Goal: Find specific page/section: Find specific page/section

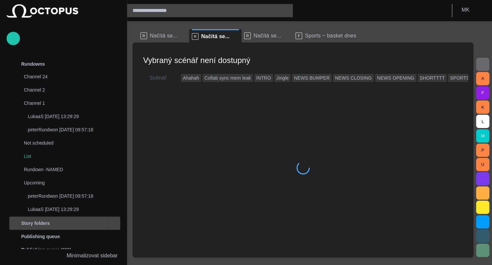
click at [114, 220] on span "main menu" at bounding box center [113, 222] width 5 height 5
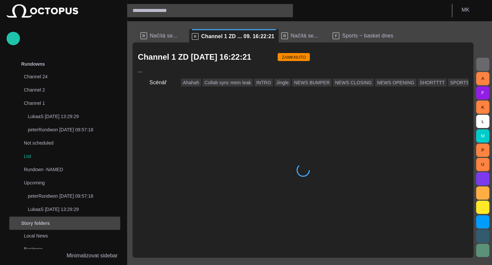
scroll to position [119, 0]
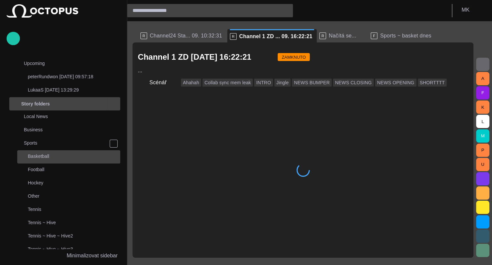
click at [48, 156] on p "Basketball" at bounding box center [74, 156] width 92 height 7
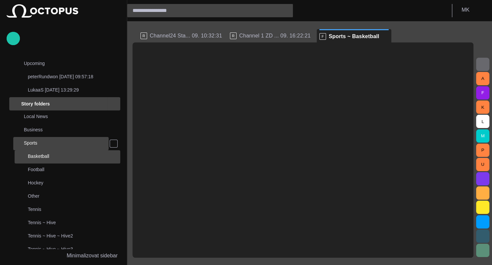
click at [59, 139] on p "Sports" at bounding box center [66, 142] width 85 height 7
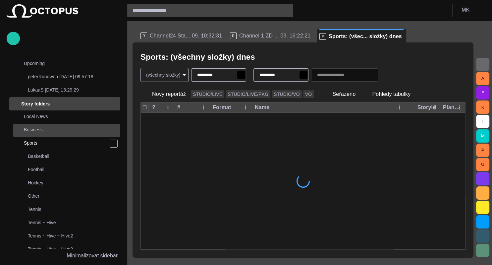
scroll to position [159, 0]
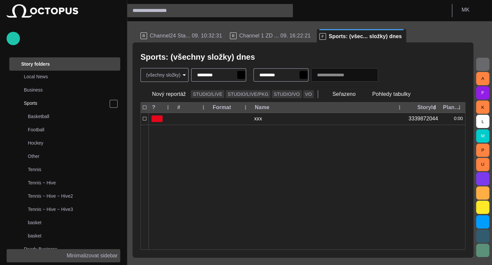
click at [89, 256] on p "Minimalizovat sidebar" at bounding box center [92, 255] width 51 height 8
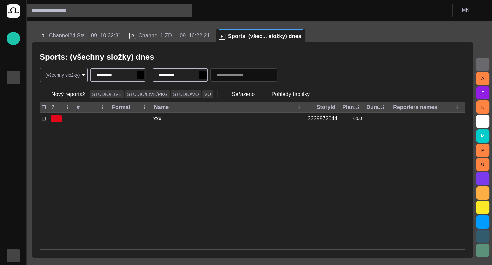
scroll to position [0, 0]
click at [81, 75] on body "Story Rundown Rundowns Story folders Publishing queue Publishing queue KKK Medi…" at bounding box center [246, 132] width 492 height 265
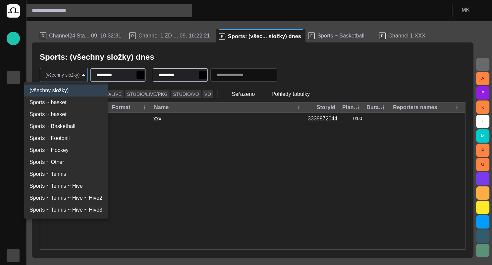
click at [81, 74] on div at bounding box center [246, 132] width 492 height 265
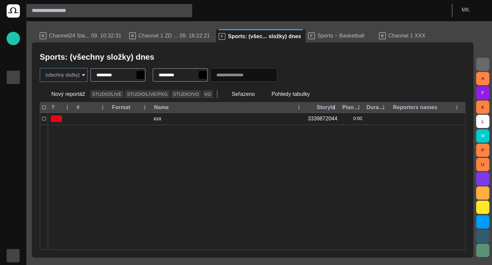
click at [289, 74] on span "button" at bounding box center [286, 75] width 7 height 7
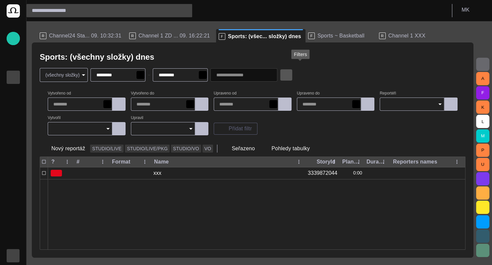
click at [289, 74] on span "button" at bounding box center [286, 75] width 7 height 7
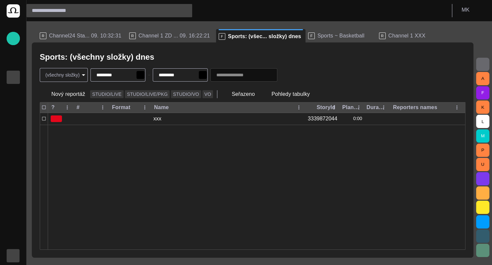
click at [289, 72] on span "button" at bounding box center [286, 75] width 7 height 7
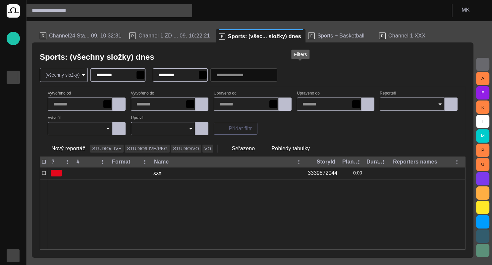
click at [289, 72] on span "button" at bounding box center [286, 75] width 7 height 7
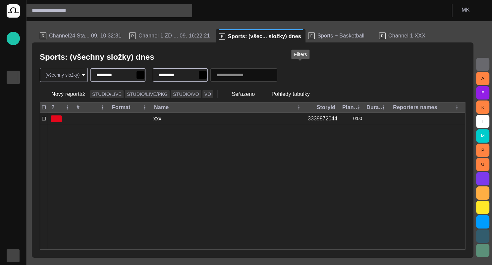
click at [289, 72] on span "button" at bounding box center [286, 75] width 7 height 7
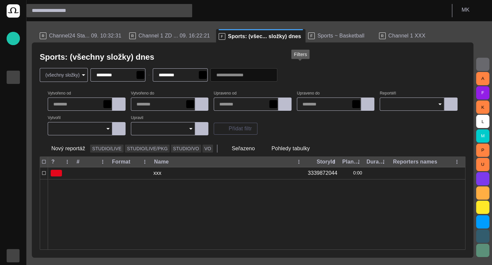
click at [289, 72] on span "button" at bounding box center [286, 75] width 7 height 7
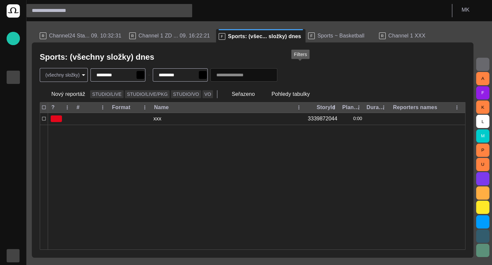
click at [289, 72] on span "button" at bounding box center [286, 75] width 7 height 7
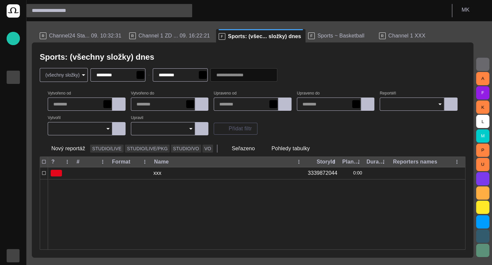
click at [441, 106] on icon "Open" at bounding box center [440, 104] width 8 height 8
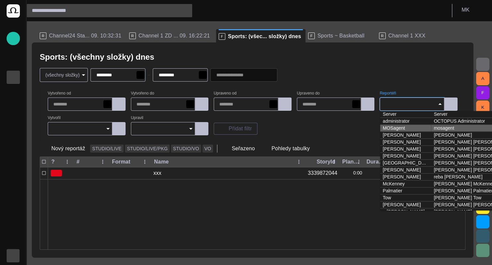
click at [407, 131] on td "MOSagent" at bounding box center [405, 128] width 51 height 7
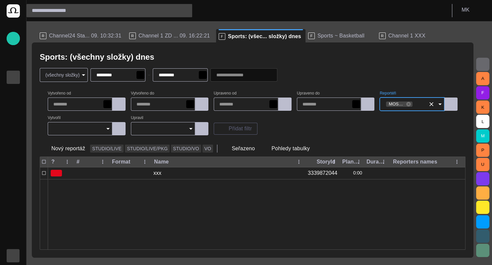
click at [344, 131] on div "Vytvořeno od Vytvořeno do Upraveno od Upraveno do Reportéři MOSagent (mosagent)…" at bounding box center [253, 113] width 410 height 44
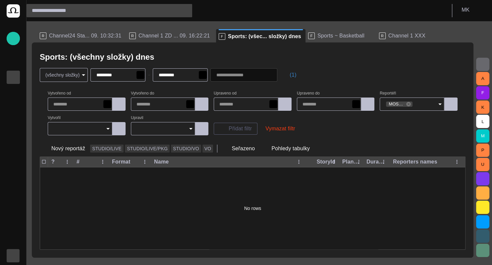
click at [299, 76] on button "(1)" at bounding box center [289, 75] width 19 height 12
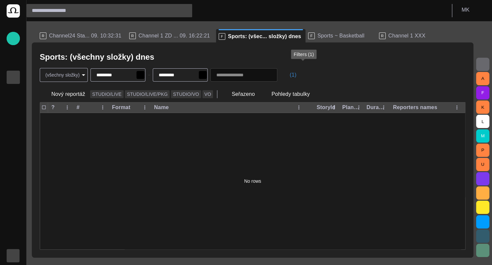
click at [299, 76] on button "(1)" at bounding box center [289, 75] width 19 height 12
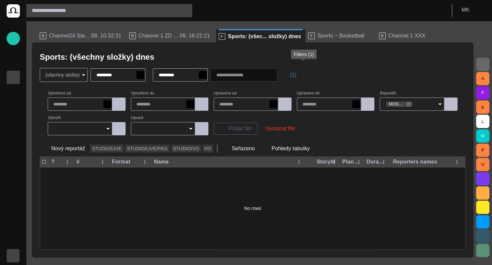
click at [299, 76] on button "(1)" at bounding box center [289, 75] width 19 height 12
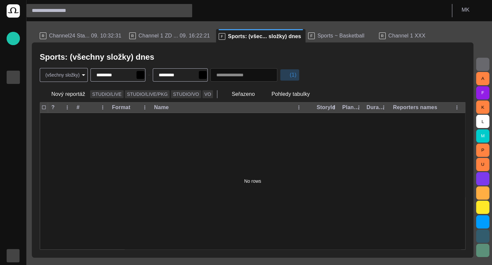
click at [299, 70] on button "(1)" at bounding box center [289, 75] width 19 height 12
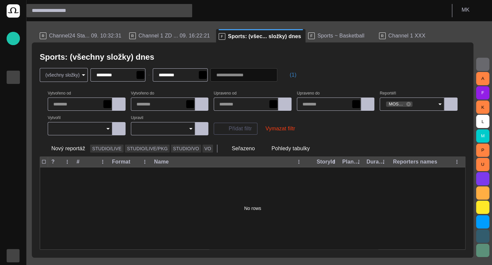
click at [289, 76] on span "button" at bounding box center [286, 75] width 7 height 7
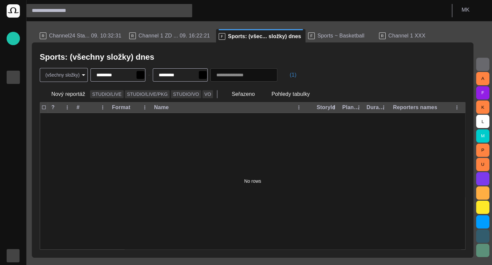
click at [299, 74] on button "(1)" at bounding box center [289, 75] width 19 height 12
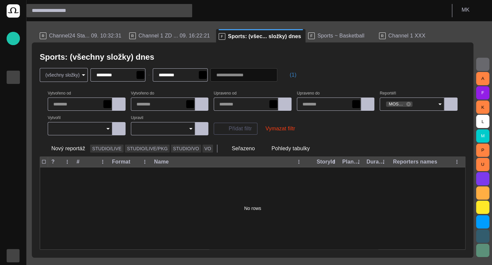
click at [299, 72] on button "(1)" at bounding box center [289, 75] width 19 height 12
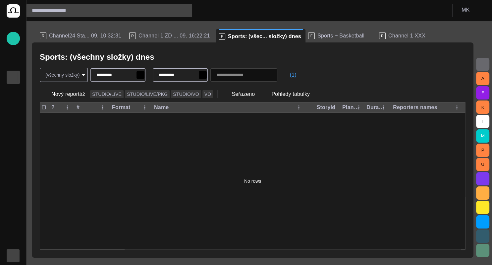
click at [248, 77] on input "text" at bounding box center [239, 75] width 46 height 7
click at [14, 120] on span "Media" at bounding box center [13, 117] width 8 height 8
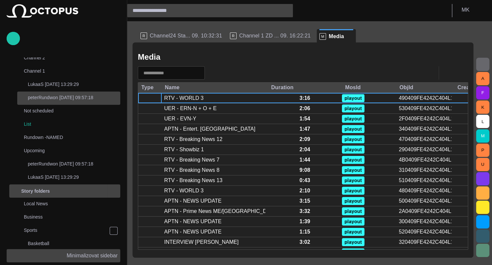
scroll to position [47, 0]
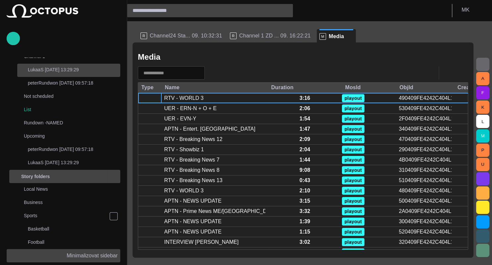
click at [47, 71] on p "LukaaS [DATE] 13:29:29" at bounding box center [53, 69] width 51 height 7
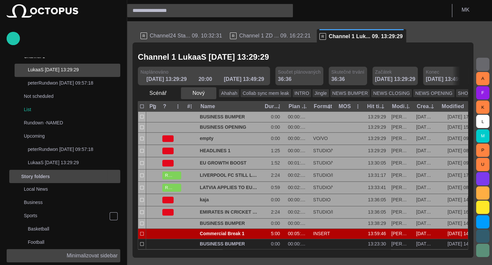
scroll to position [0, 0]
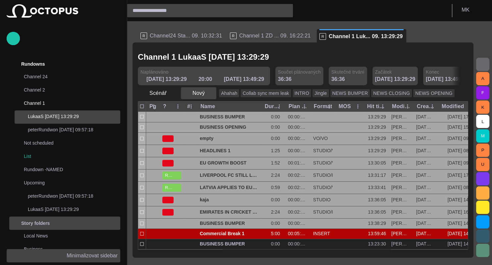
click at [207, 92] on span "button" at bounding box center [210, 93] width 7 height 7
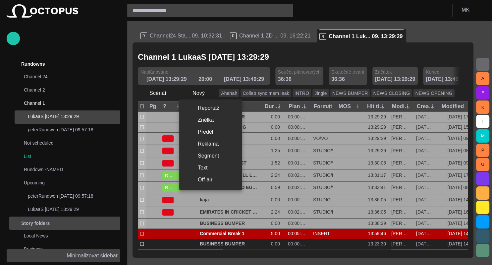
click at [208, 93] on div at bounding box center [246, 132] width 492 height 265
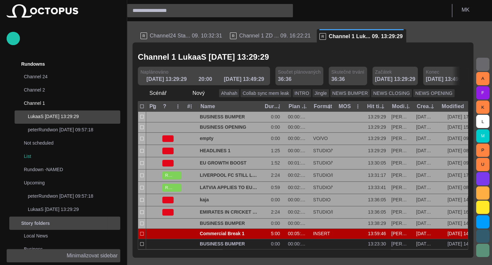
click at [89, 258] on p "Minimalizovat sidebar" at bounding box center [92, 255] width 51 height 8
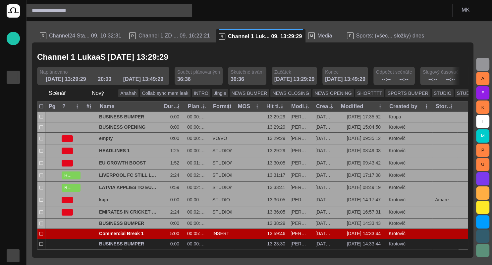
click at [484, 63] on span "button" at bounding box center [483, 64] width 8 height 8
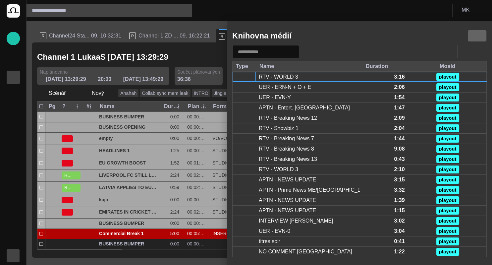
click at [479, 39] on span "button" at bounding box center [477, 36] width 8 height 8
